Goal: Task Accomplishment & Management: Use online tool/utility

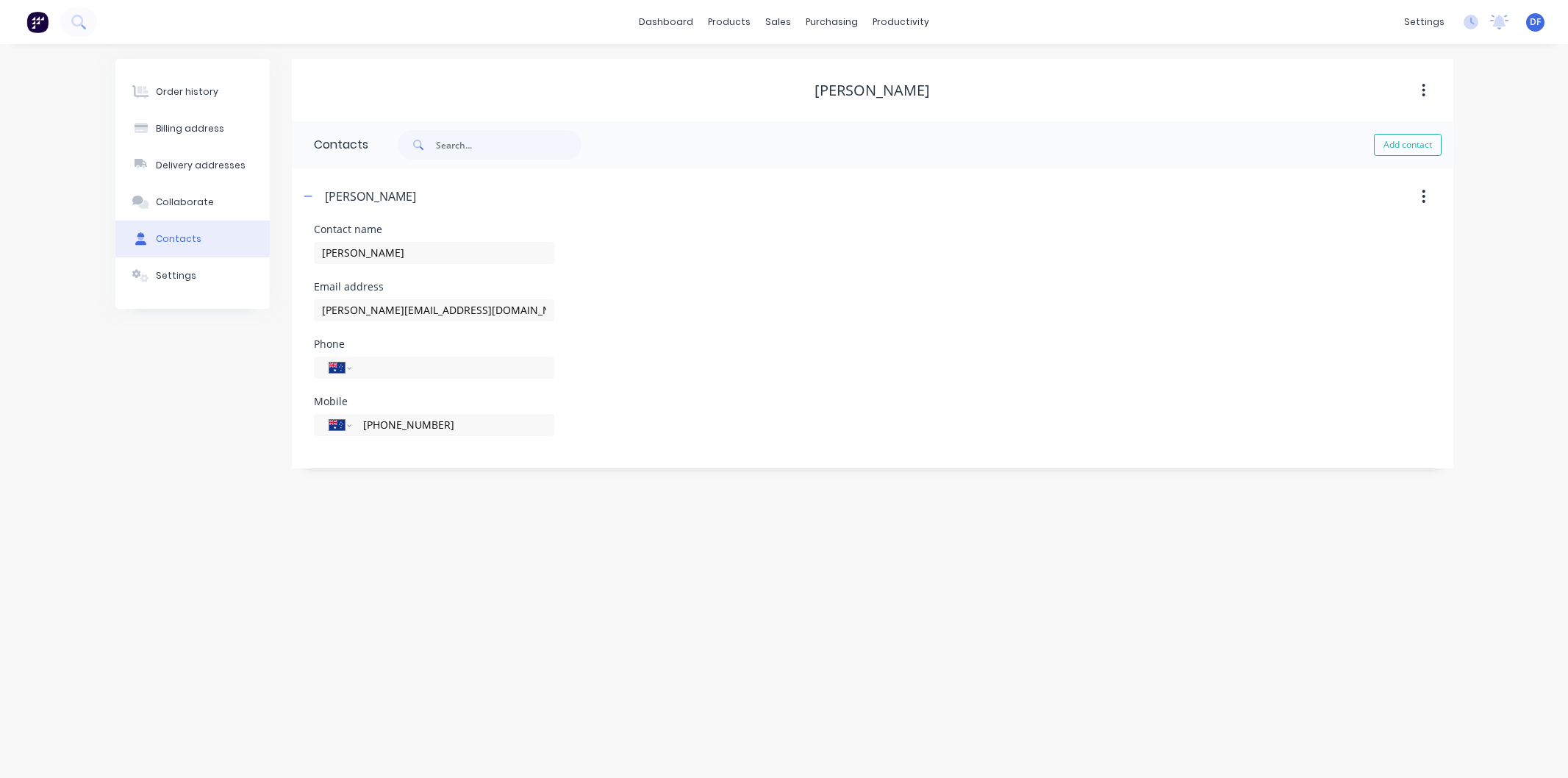
select select "AU"
click at [875, 68] on div "Purchase Orders" at bounding box center [880, 70] width 78 height 13
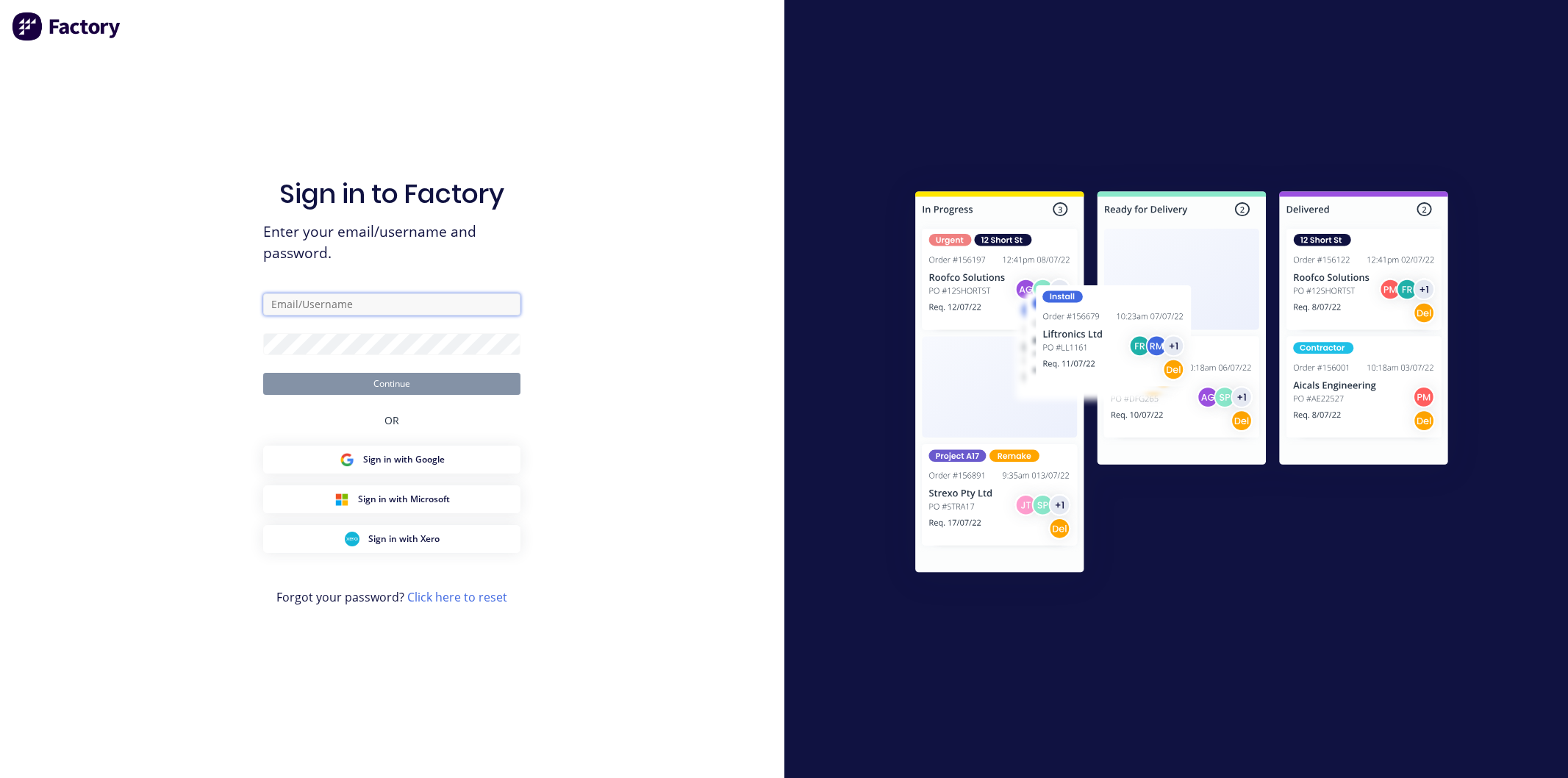
drag, startPoint x: 0, startPoint y: 0, endPoint x: 319, endPoint y: 309, distance: 444.1
click at [319, 310] on input "text" at bounding box center [391, 304] width 257 height 22
type input "[PERSON_NAME][EMAIL_ADDRESS][DOMAIN_NAME]"
click at [263, 373] on button "Continue" at bounding box center [391, 383] width 257 height 22
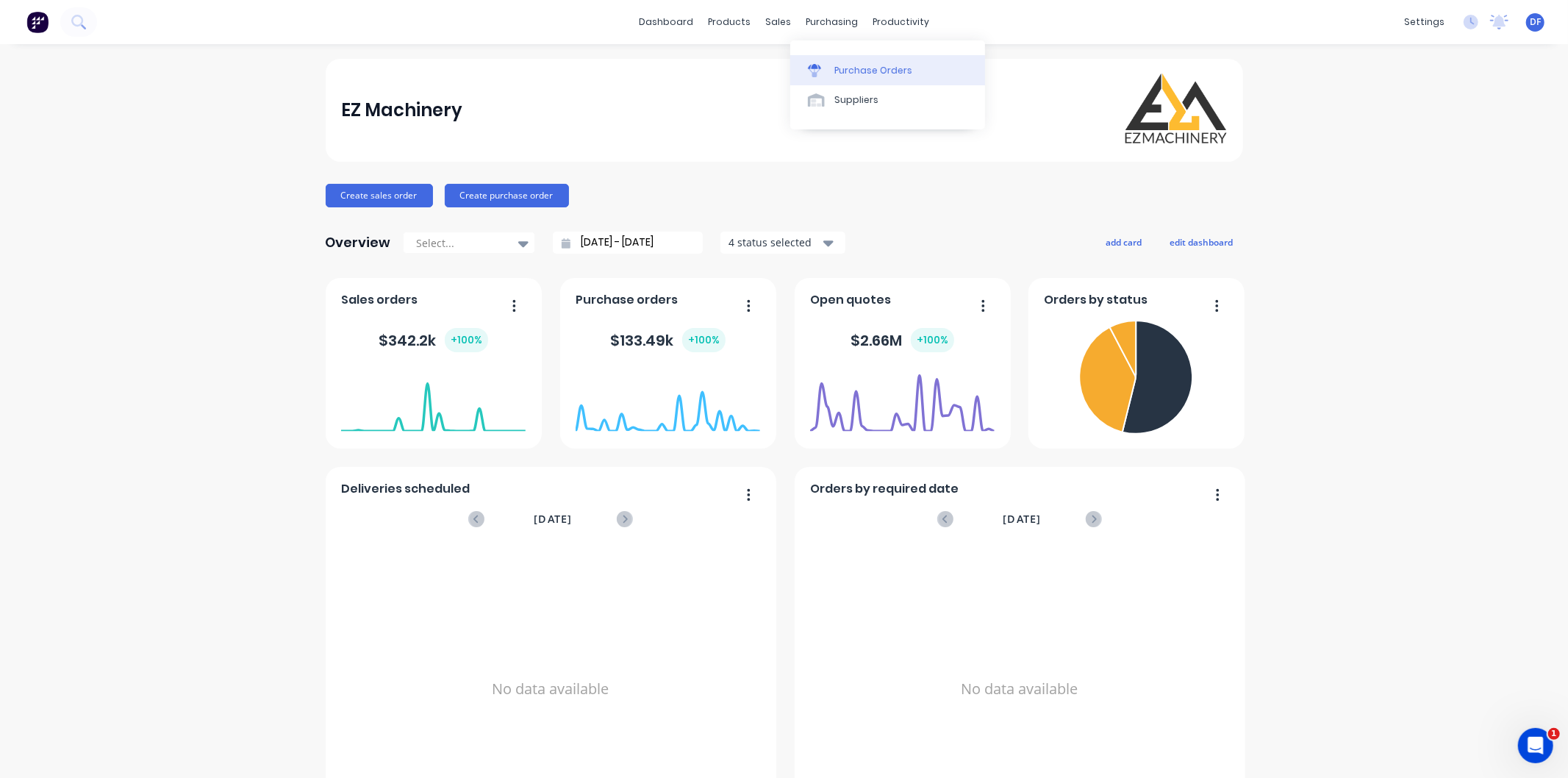
click at [855, 72] on div "Purchase Orders" at bounding box center [874, 70] width 78 height 13
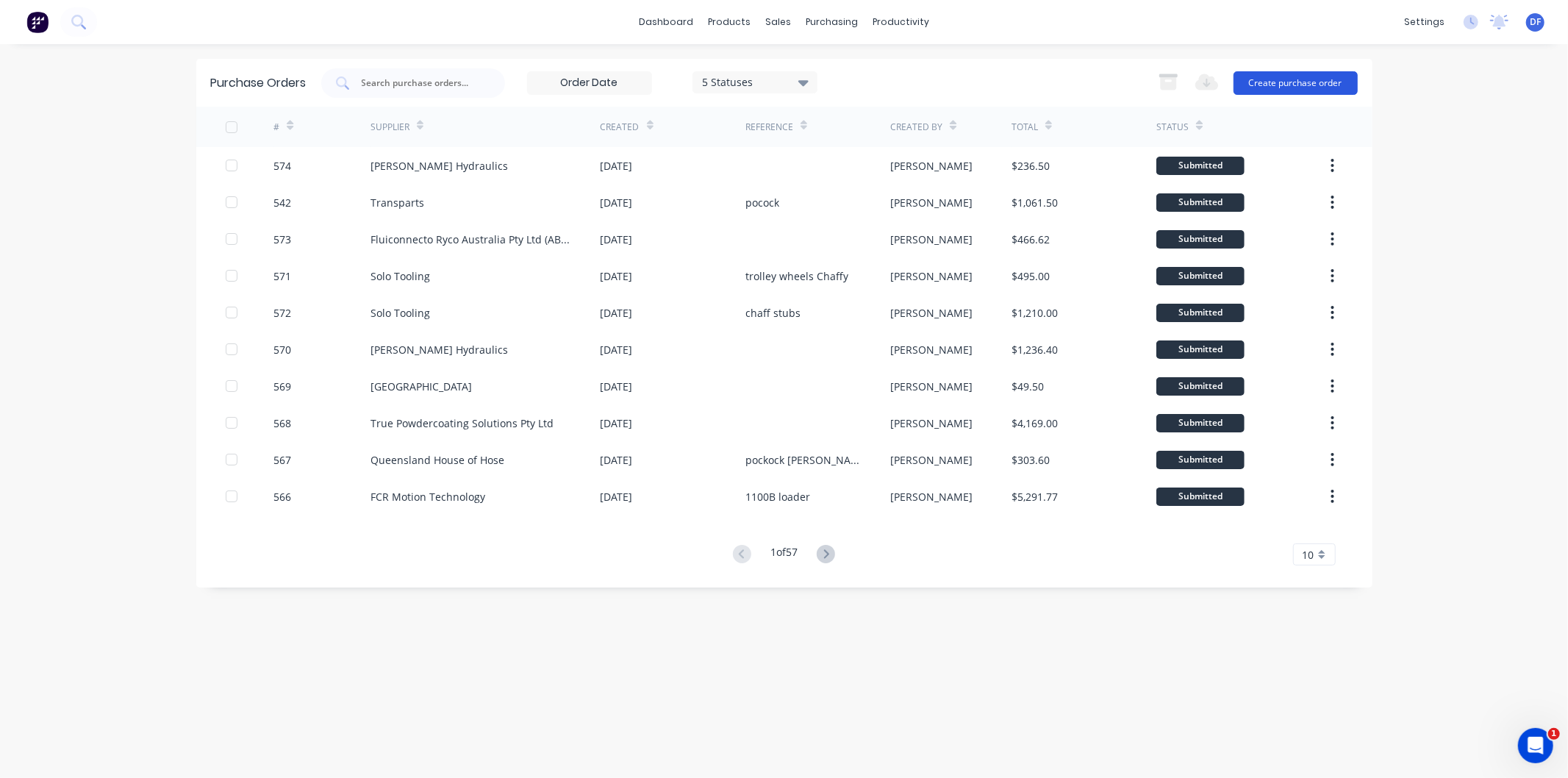
click at [1274, 81] on button "Create purchase order" at bounding box center [1296, 83] width 124 height 24
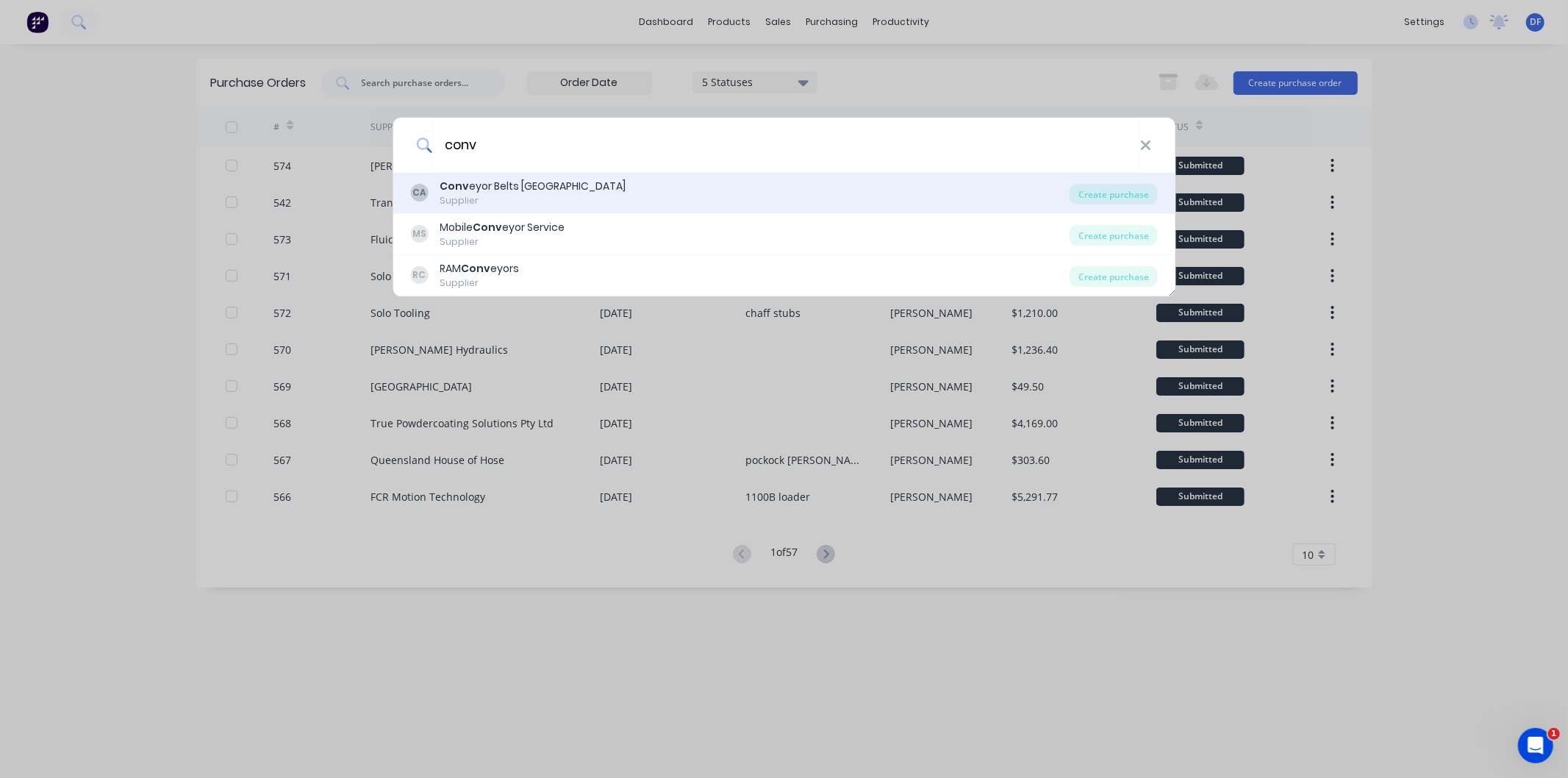
type input "conv"
click at [515, 187] on div "Conv eyor Belts Australia" at bounding box center [533, 186] width 186 height 15
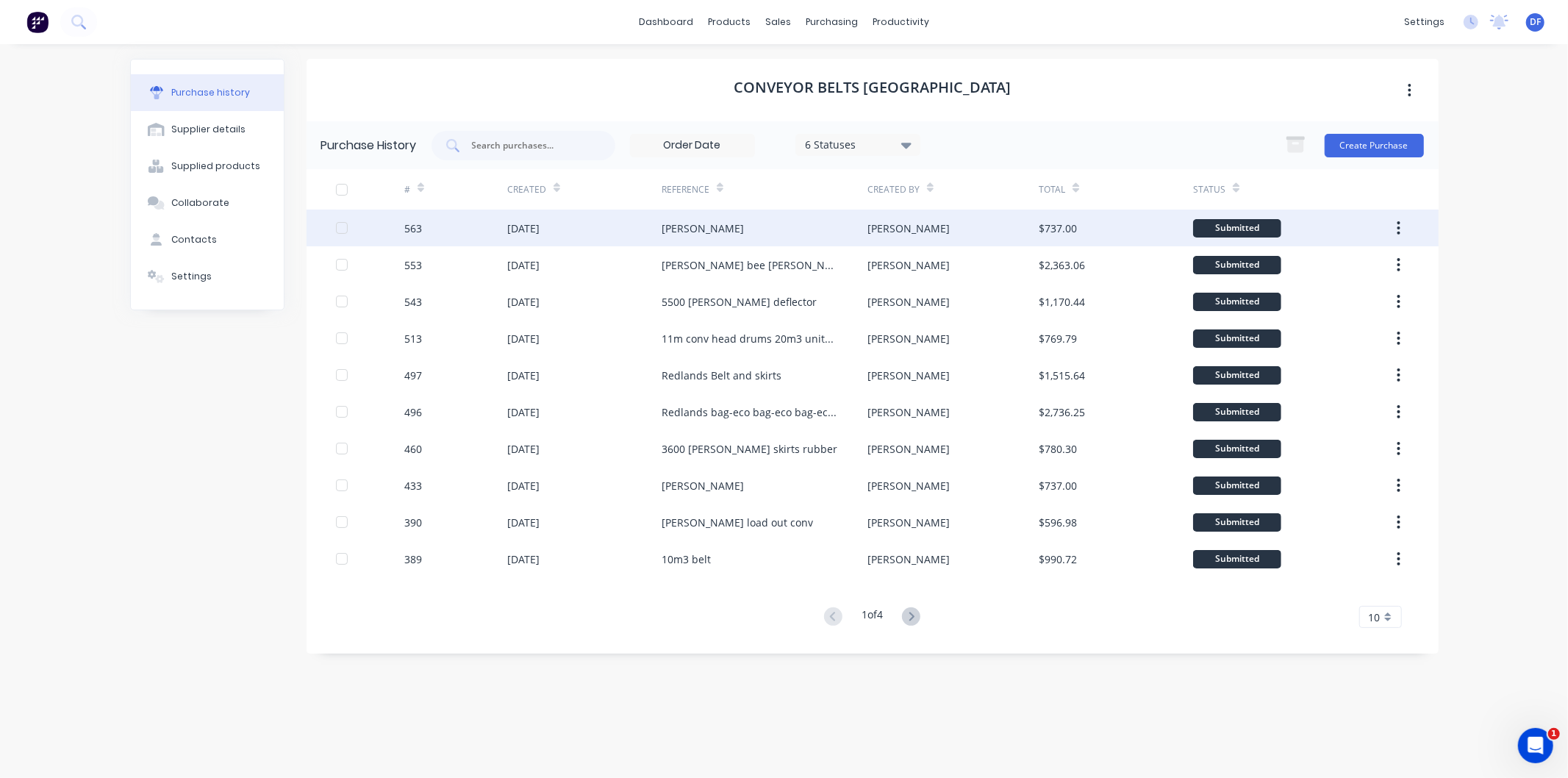
click at [710, 227] on div "kade jennings" at bounding box center [703, 229] width 83 height 15
